Goal: Task Accomplishment & Management: Complete application form

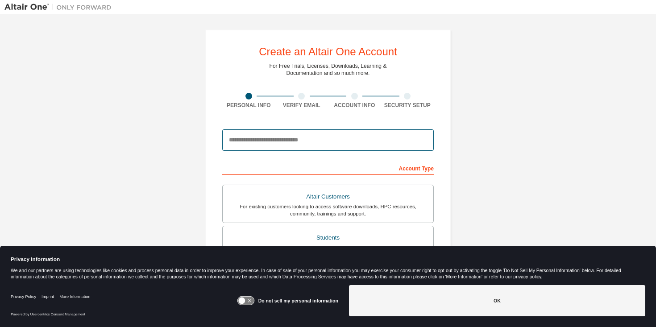
click at [253, 141] on input "email" at bounding box center [327, 139] width 211 height 21
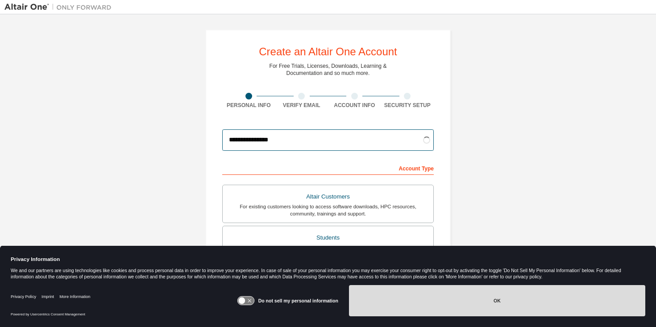
type input "**********"
click at [431, 298] on button "OK" at bounding box center [497, 300] width 296 height 31
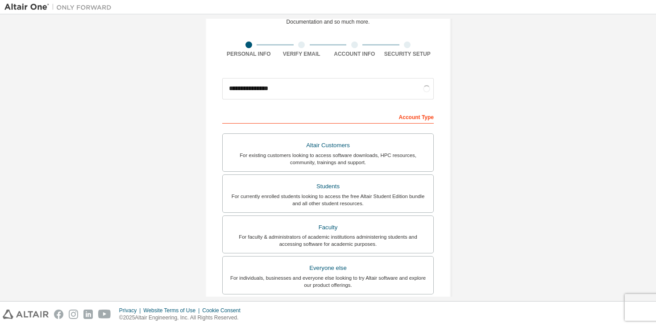
scroll to position [61, 0]
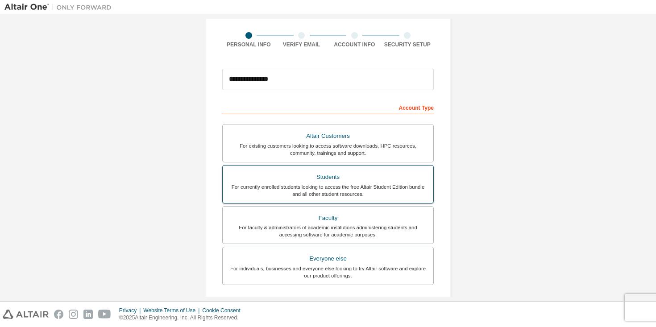
click at [356, 177] on div "Students" at bounding box center [328, 177] width 200 height 12
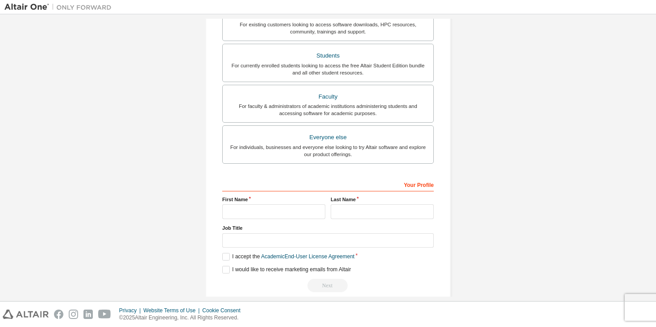
scroll to position [195, 0]
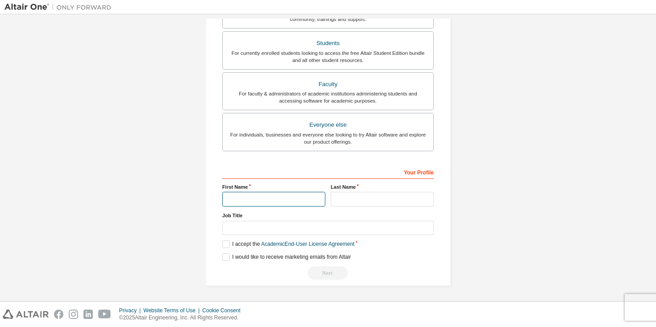
click at [261, 202] on input "text" at bounding box center [273, 199] width 103 height 15
type input "******"
click at [362, 201] on input "text" at bounding box center [382, 199] width 103 height 15
type input "*******"
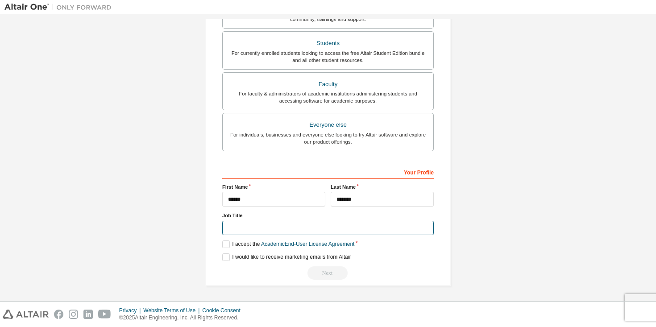
click at [286, 234] on input "text" at bounding box center [327, 228] width 211 height 15
type input "*"
click at [227, 245] on label "I accept the Academic End-User License Agreement" at bounding box center [288, 244] width 132 height 8
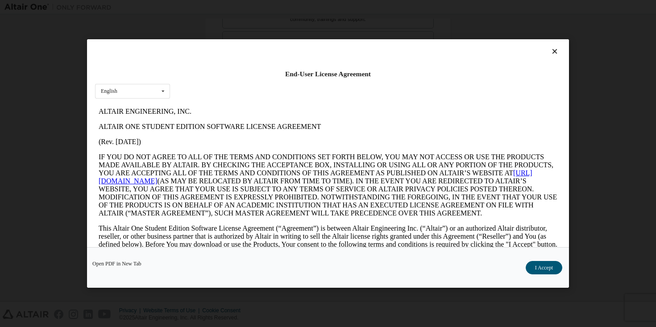
scroll to position [0, 0]
click at [535, 269] on button "I Accept" at bounding box center [544, 267] width 37 height 13
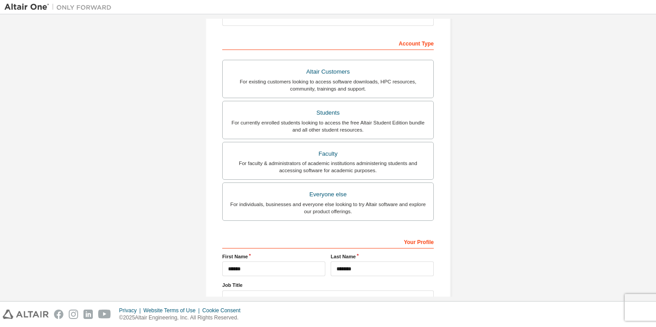
scroll to position [195, 0]
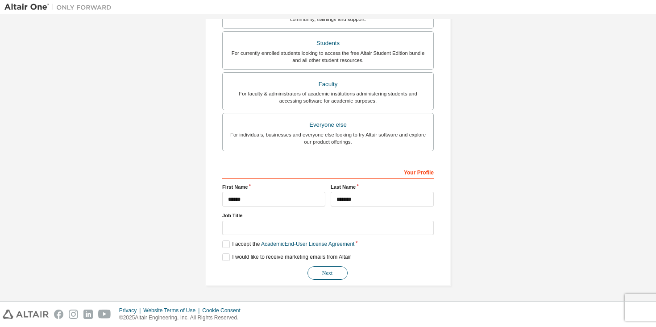
click at [316, 272] on button "Next" at bounding box center [327, 272] width 40 height 13
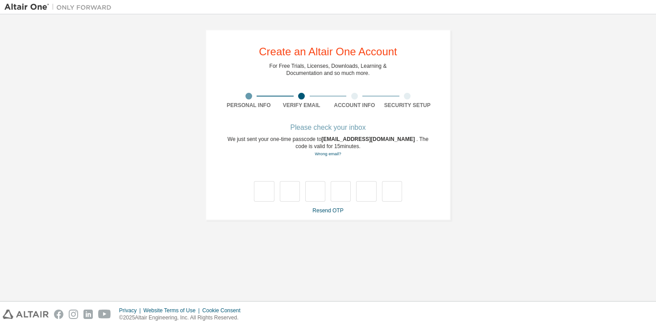
scroll to position [0, 0]
type input "*"
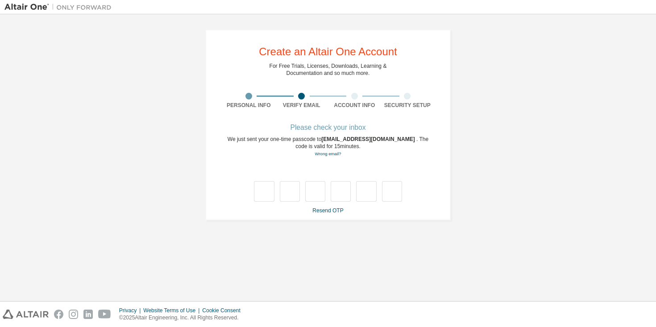
type input "*"
